Goal: Task Accomplishment & Management: Use online tool/utility

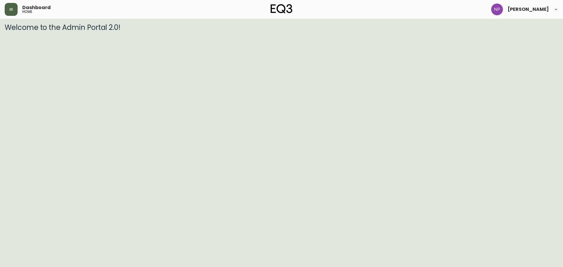
click at [13, 9] on icon "button" at bounding box center [11, 9] width 4 height 2
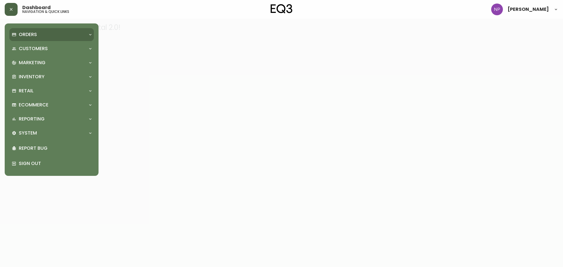
click at [18, 40] on div "Orders" at bounding box center [51, 34] width 85 height 13
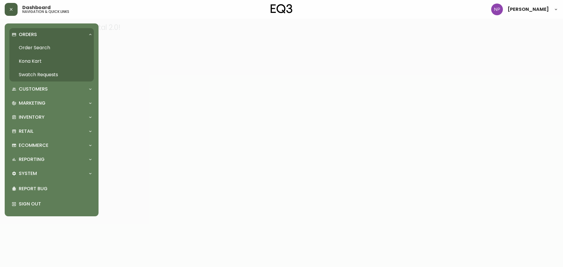
click at [20, 46] on link "Order Search" at bounding box center [51, 47] width 85 height 13
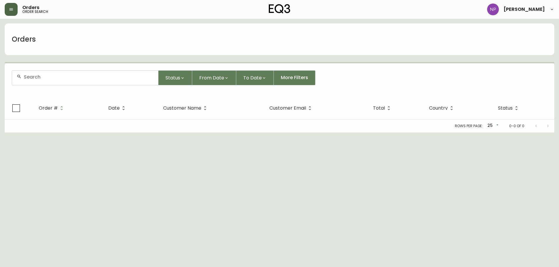
click at [58, 80] on div at bounding box center [85, 78] width 146 height 14
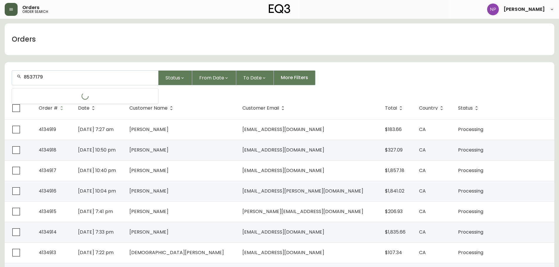
type input "8537179"
